Goal: Find specific page/section: Find specific page/section

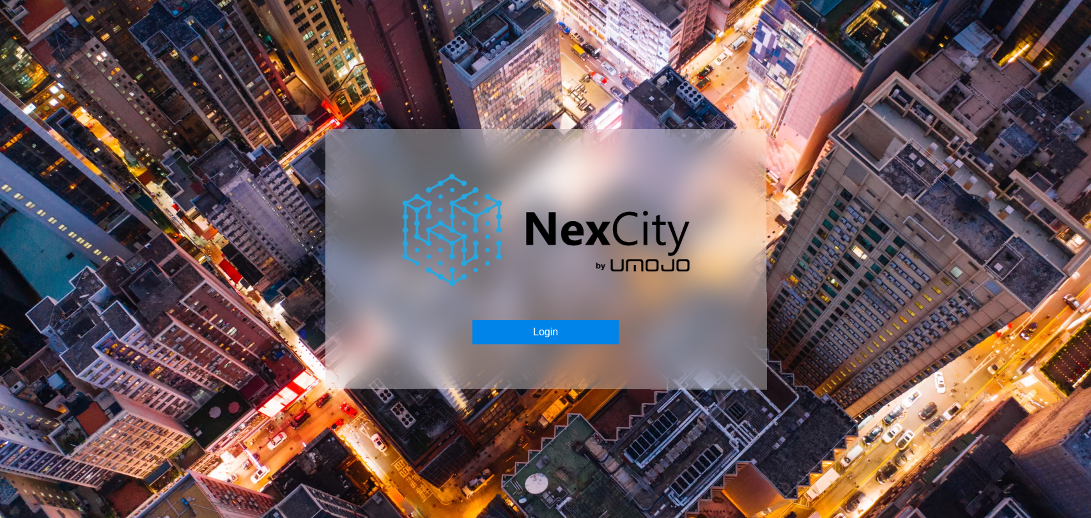
click at [568, 331] on button "Login" at bounding box center [545, 332] width 146 height 24
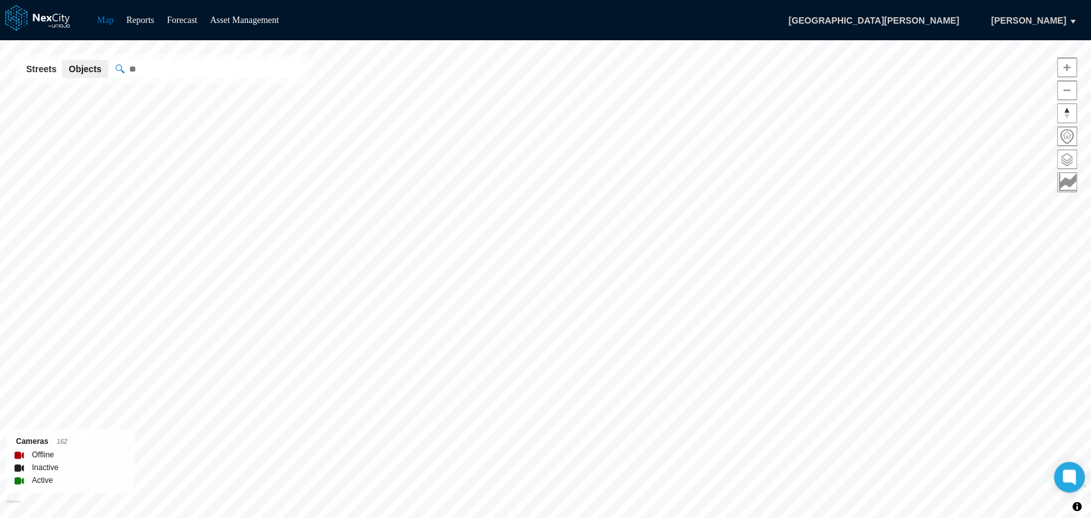
click at [1064, 155] on span at bounding box center [1067, 159] width 19 height 19
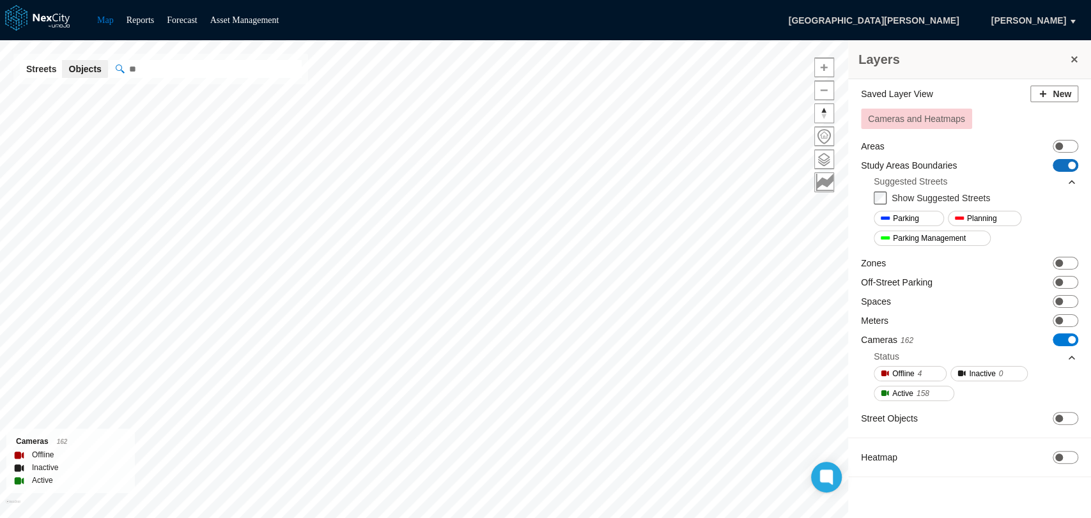
click at [1062, 166] on span "ON OFF" at bounding box center [1066, 165] width 26 height 13
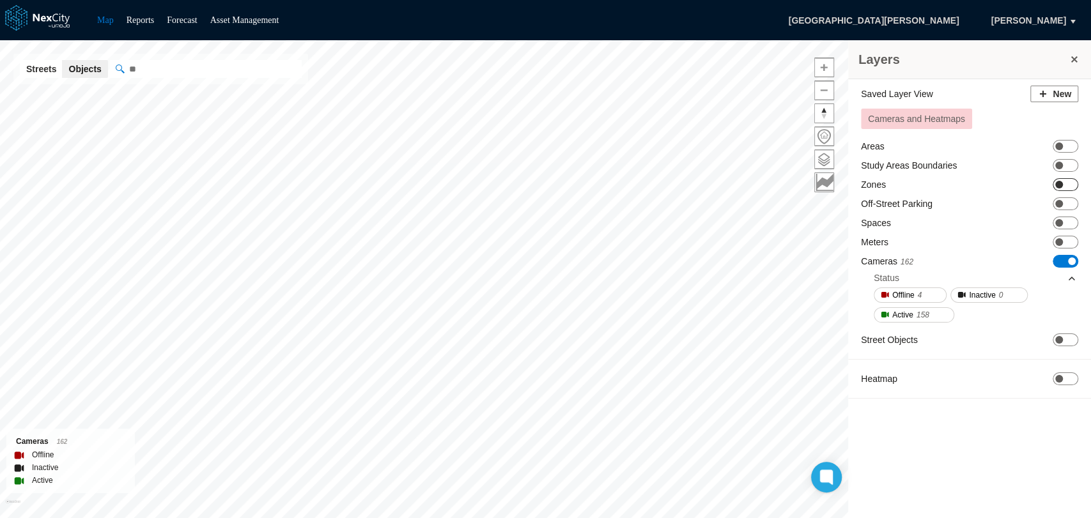
click at [1065, 187] on span "ON OFF" at bounding box center [1066, 184] width 26 height 13
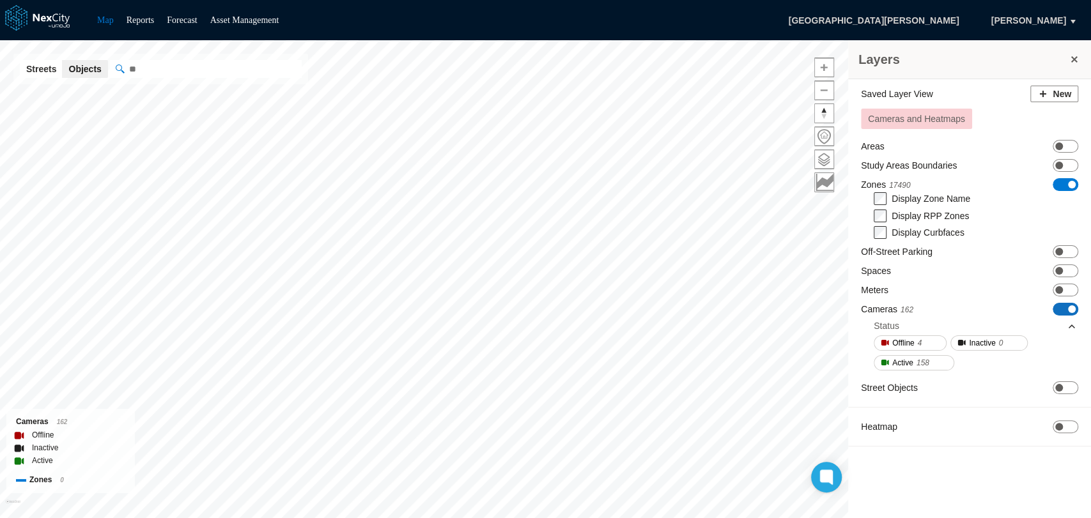
click at [1075, 311] on span "ON OFF" at bounding box center [1066, 309] width 26 height 13
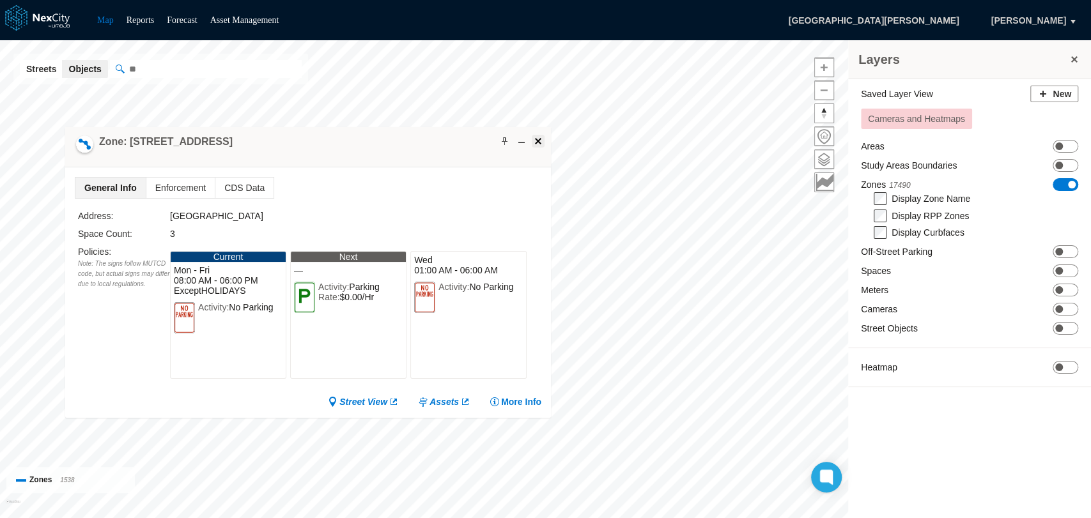
click at [540, 141] on span at bounding box center [538, 141] width 10 height 10
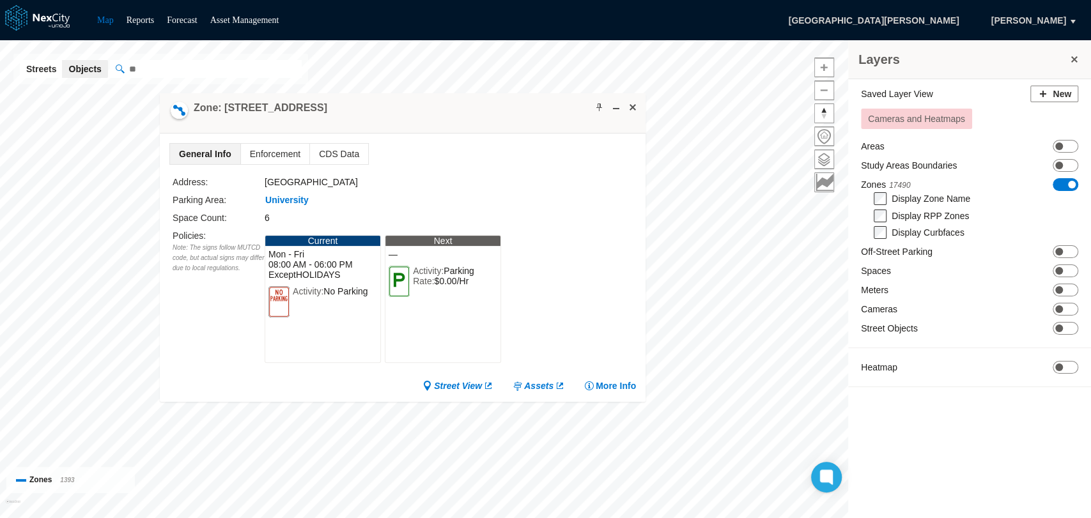
drag, startPoint x: 479, startPoint y: 240, endPoint x: 478, endPoint y: 130, distance: 110.6
click at [478, 130] on div "Zone: [STREET_ADDRESS]" at bounding box center [403, 113] width 486 height 40
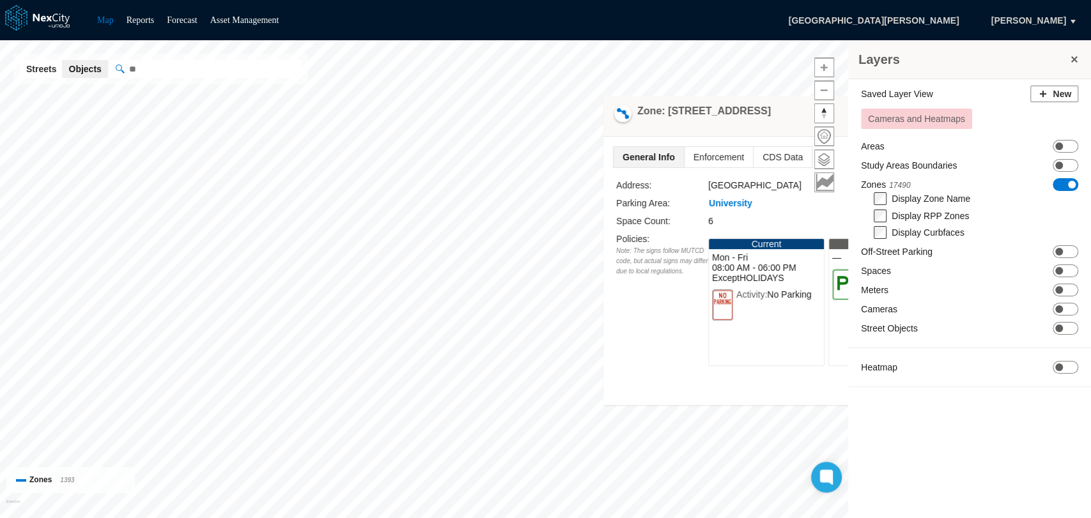
drag, startPoint x: 486, startPoint y: 125, endPoint x: 929, endPoint y: 128, distance: 443.0
click at [929, 128] on div "Layers Saved Layer View New Cameras and Heatmaps Areas ON OFF Study Areas Bound…" at bounding box center [545, 279] width 1091 height 478
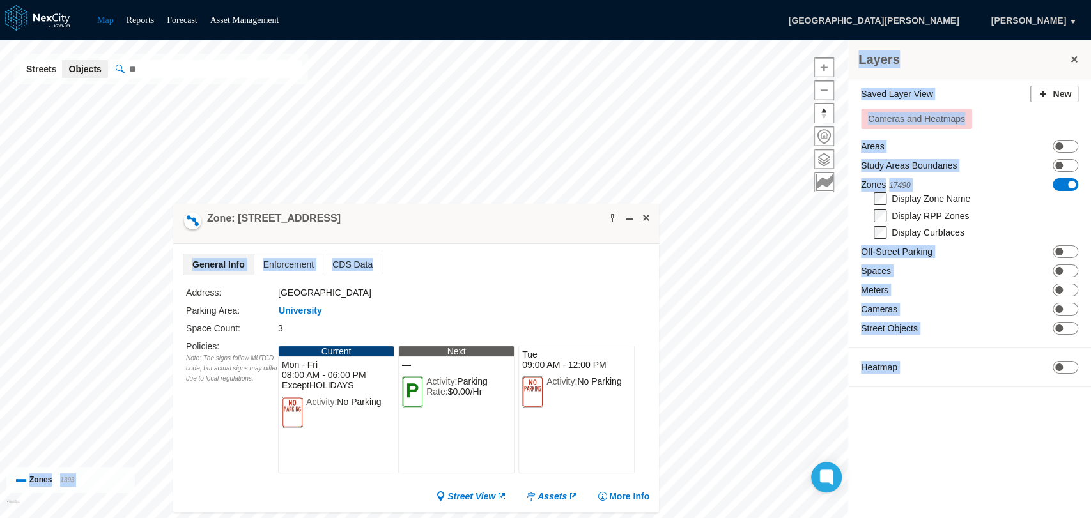
click at [498, 155] on div "Layers Saved Layer View New Cameras and Heatmaps Areas ON OFF Study Areas Bound…" at bounding box center [545, 279] width 1091 height 478
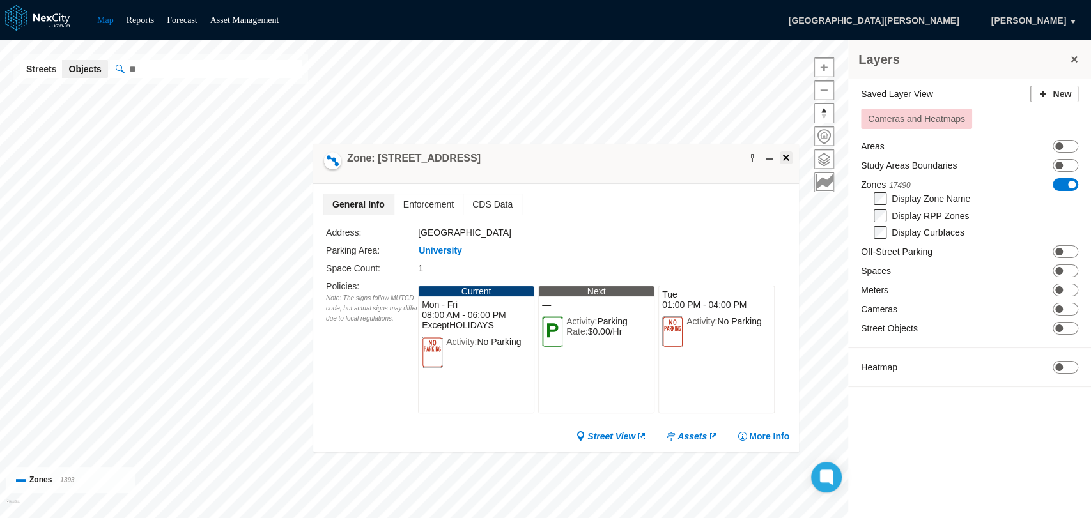
click at [789, 153] on span at bounding box center [786, 158] width 10 height 10
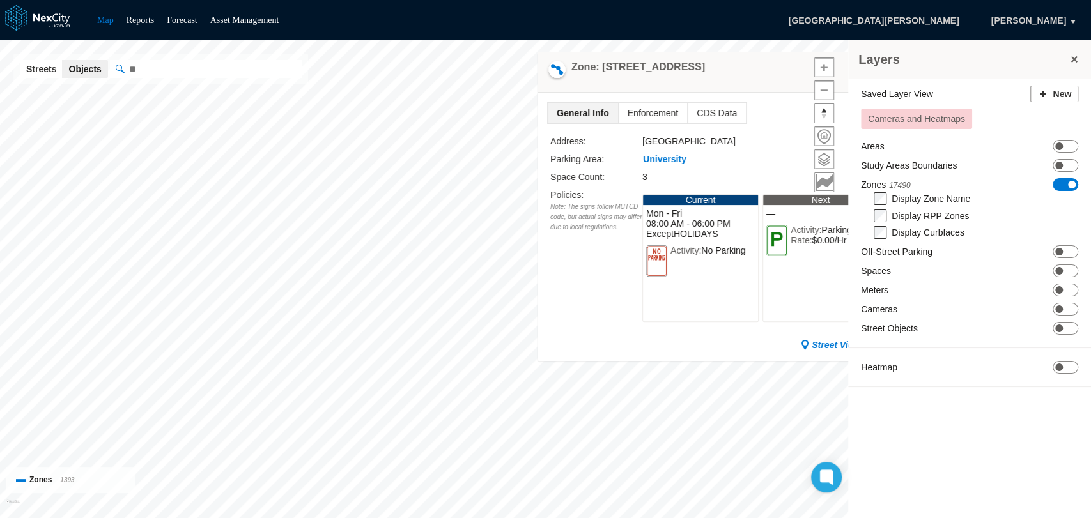
drag, startPoint x: 516, startPoint y: 226, endPoint x: 880, endPoint y: 75, distance: 393.8
click at [880, 75] on div "Layers Saved Layer View New Cameras and Heatmaps Areas ON OFF Study Areas Bound…" at bounding box center [545, 279] width 1091 height 478
click at [1080, 56] on div "Layers" at bounding box center [969, 59] width 243 height 39
click at [1077, 58] on button at bounding box center [1074, 59] width 13 height 18
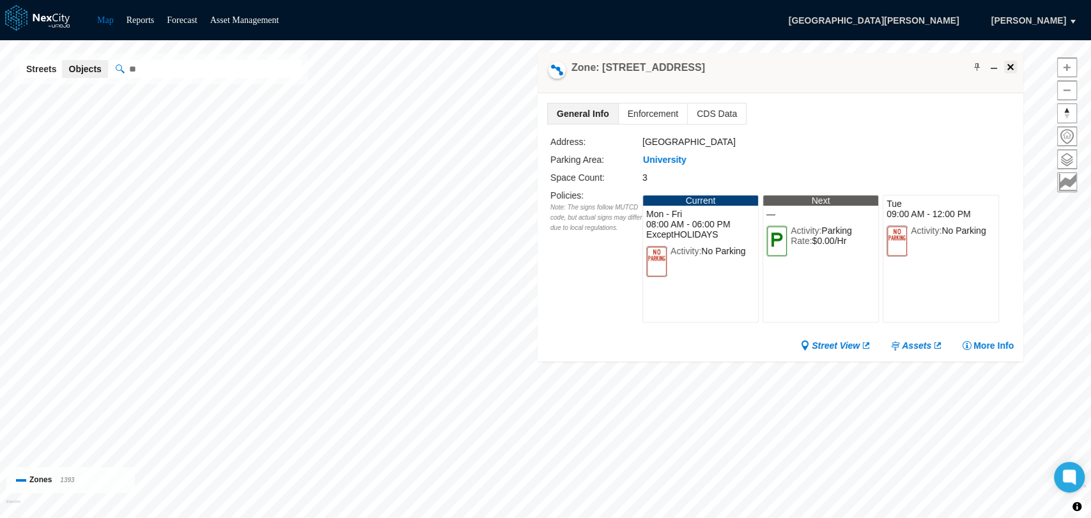
click at [1013, 66] on span at bounding box center [1011, 67] width 10 height 10
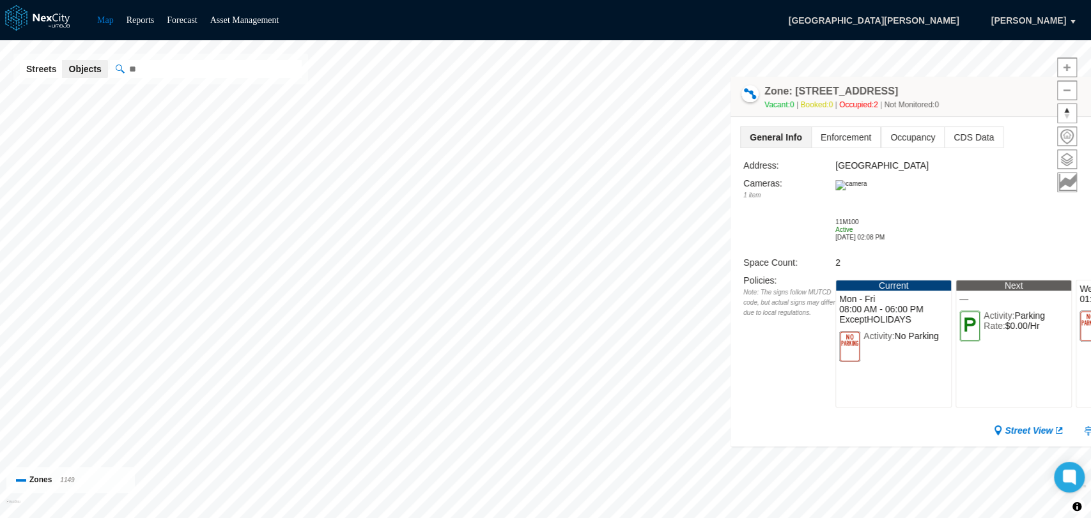
drag, startPoint x: 401, startPoint y: 123, endPoint x: 1023, endPoint y: 94, distance: 622.7
click at [1023, 94] on div "Zone: [STREET_ADDRESS] NPZ-PZ Vacant: 0 Booked: 0 Occupied: 2 Not Monitored: 0" at bounding box center [974, 97] width 486 height 40
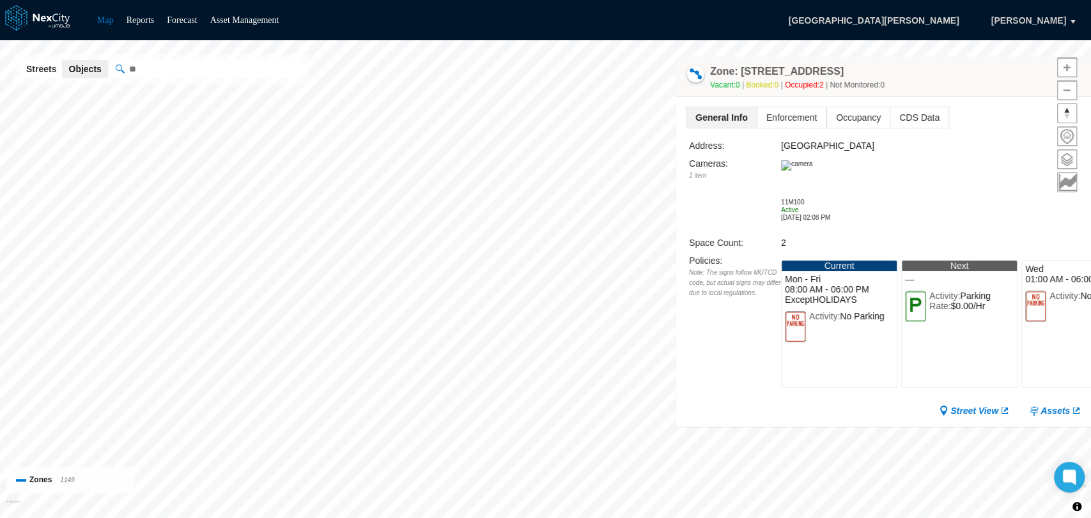
drag, startPoint x: 970, startPoint y: 104, endPoint x: 914, endPoint y: 83, distance: 59.3
click at [914, 83] on div "Zone: [STREET_ADDRESS] NPZ-PZ Vacant: 0 Booked: 0 Occupied: 2 Not Monitored: 0" at bounding box center [919, 77] width 486 height 40
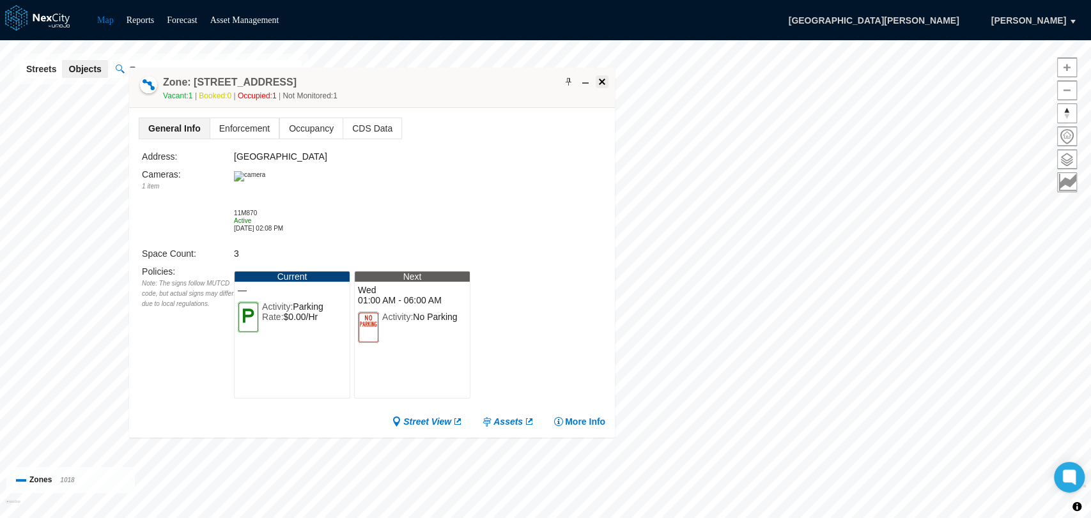
click at [607, 81] on span at bounding box center [602, 82] width 10 height 10
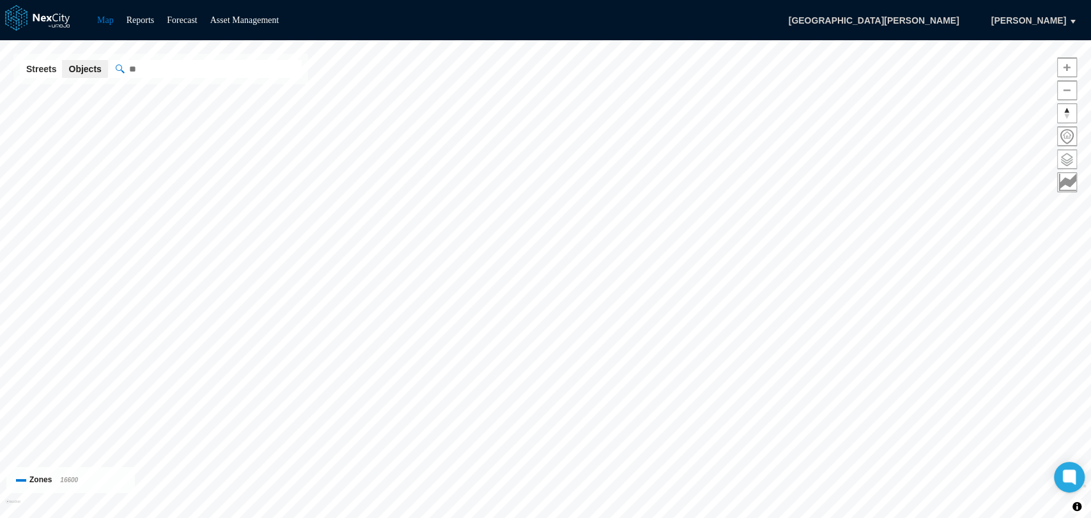
click at [1066, 157] on span at bounding box center [1067, 159] width 19 height 19
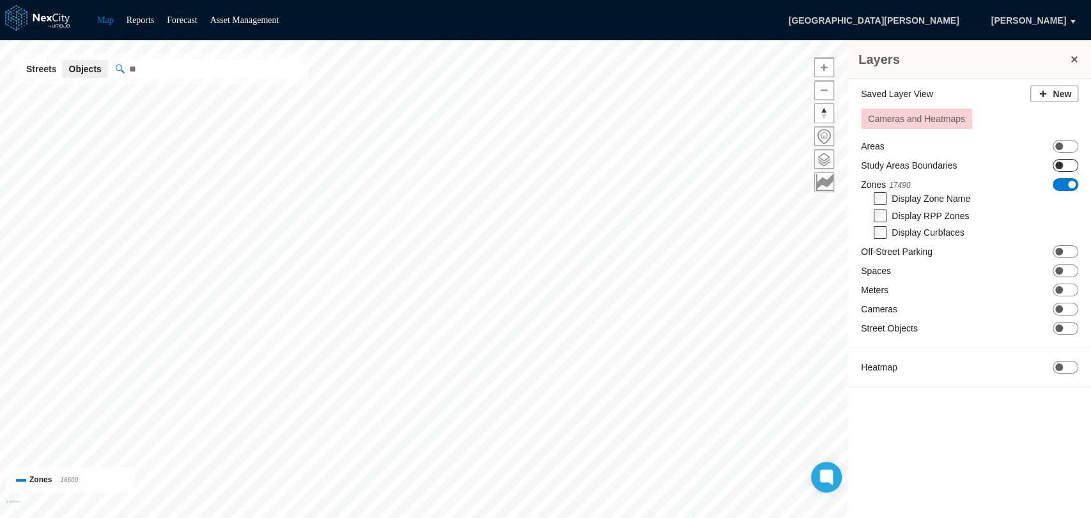
click at [1069, 160] on span "ON OFF" at bounding box center [1066, 165] width 26 height 13
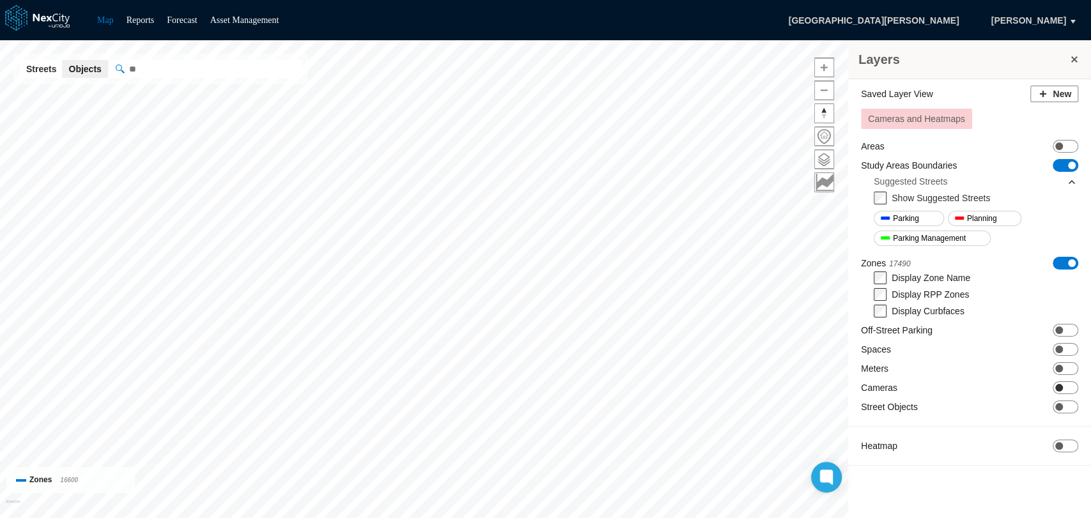
click at [1068, 385] on span "ON OFF" at bounding box center [1066, 388] width 26 height 13
